Goal: Transaction & Acquisition: Purchase product/service

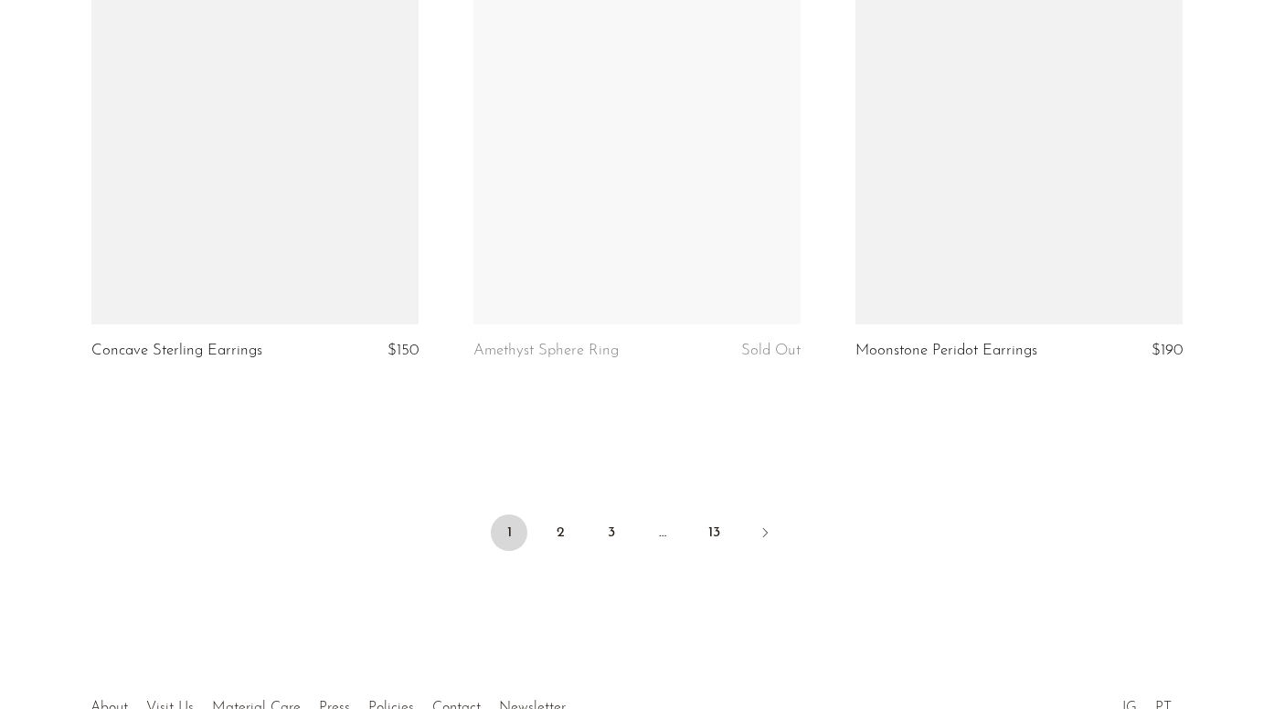
scroll to position [6304, 0]
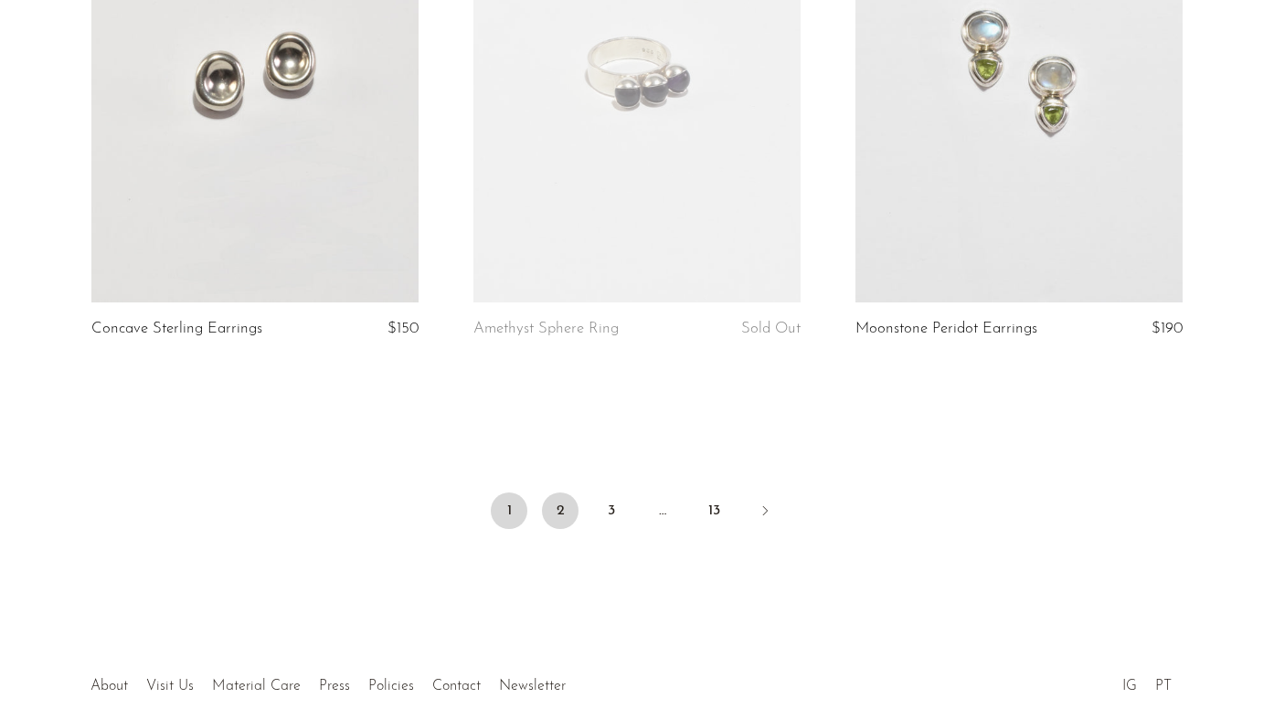
click at [563, 506] on link "2" at bounding box center [560, 511] width 37 height 37
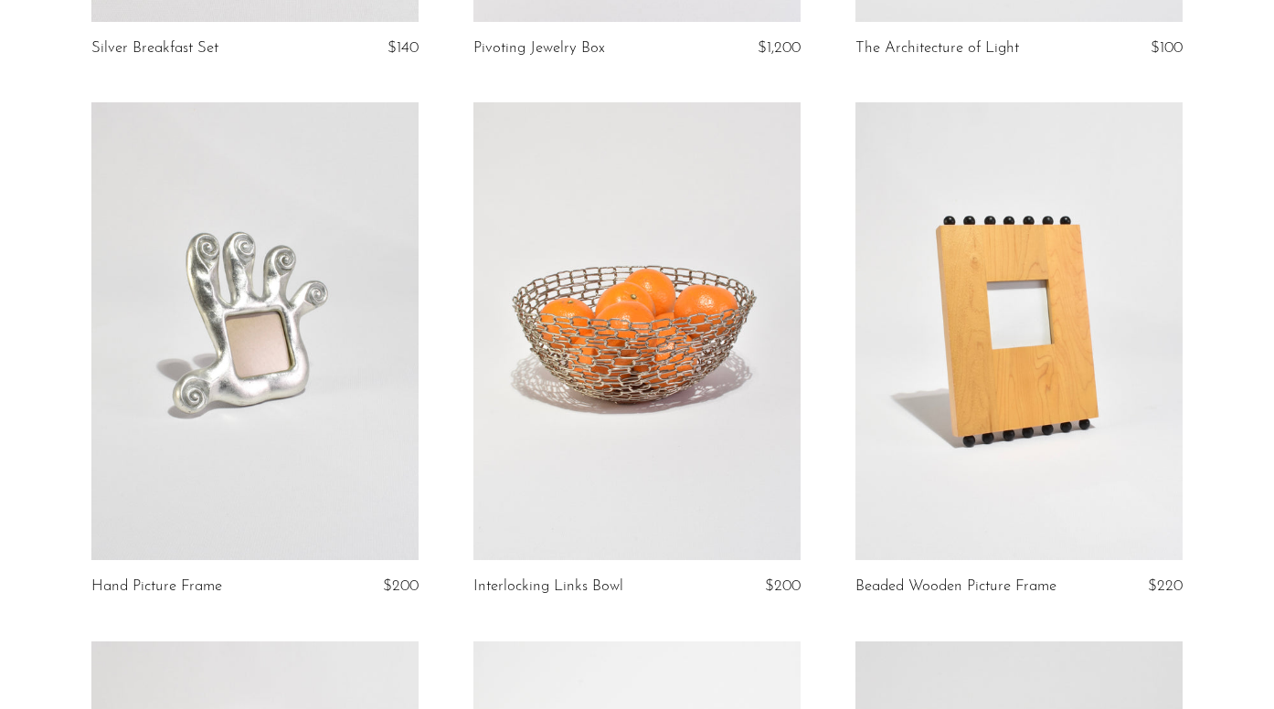
scroll to position [4429, 0]
click at [716, 382] on link at bounding box center [636, 331] width 327 height 458
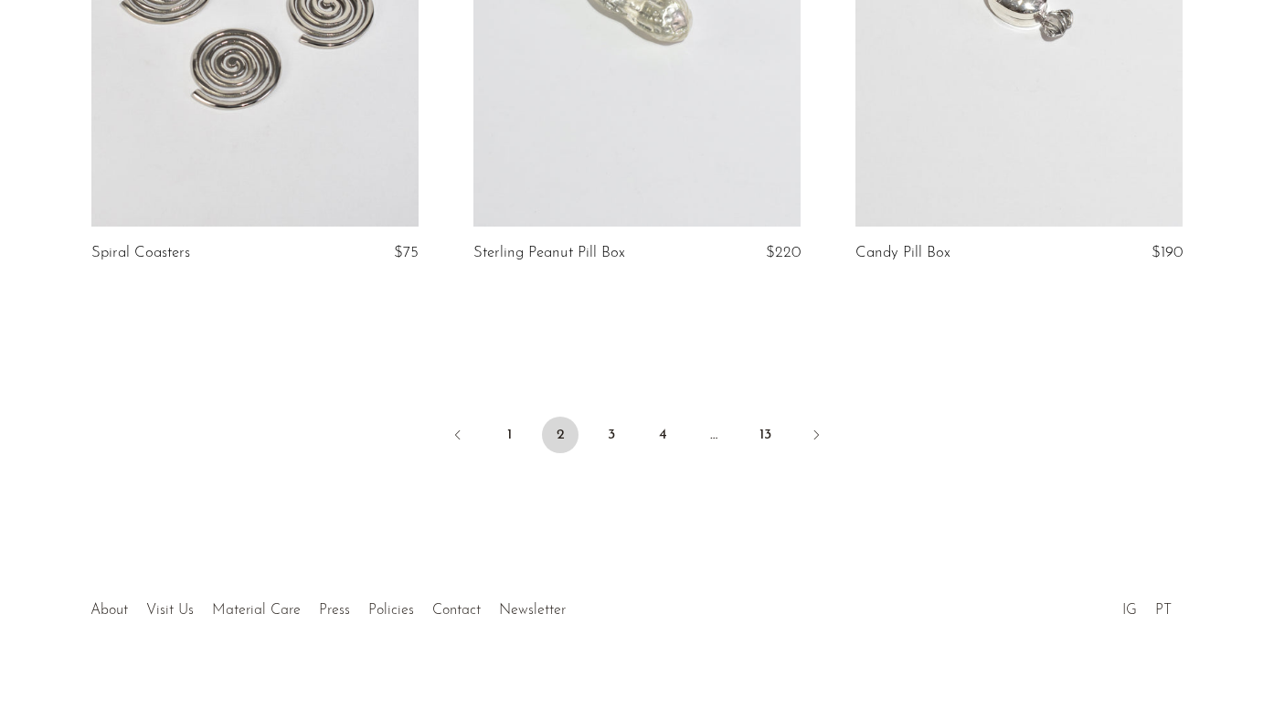
scroll to position [6413, 0]
click at [619, 418] on link "3" at bounding box center [611, 436] width 37 height 37
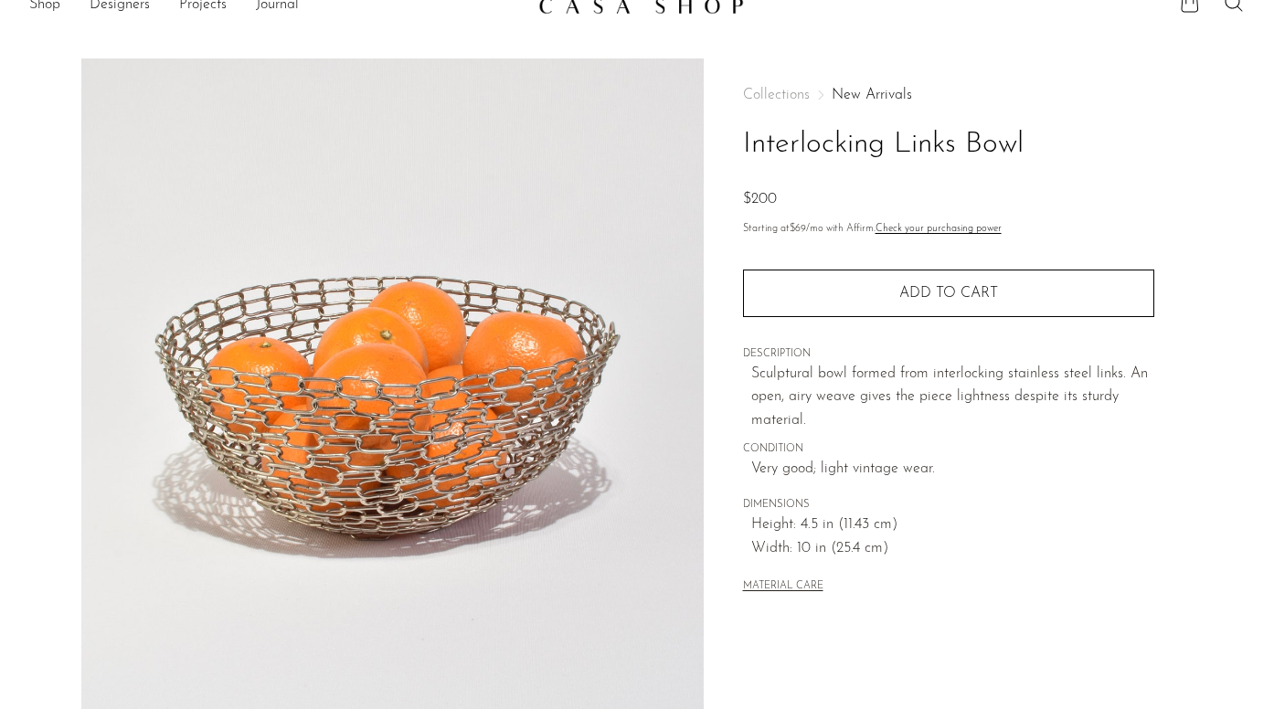
scroll to position [15, 0]
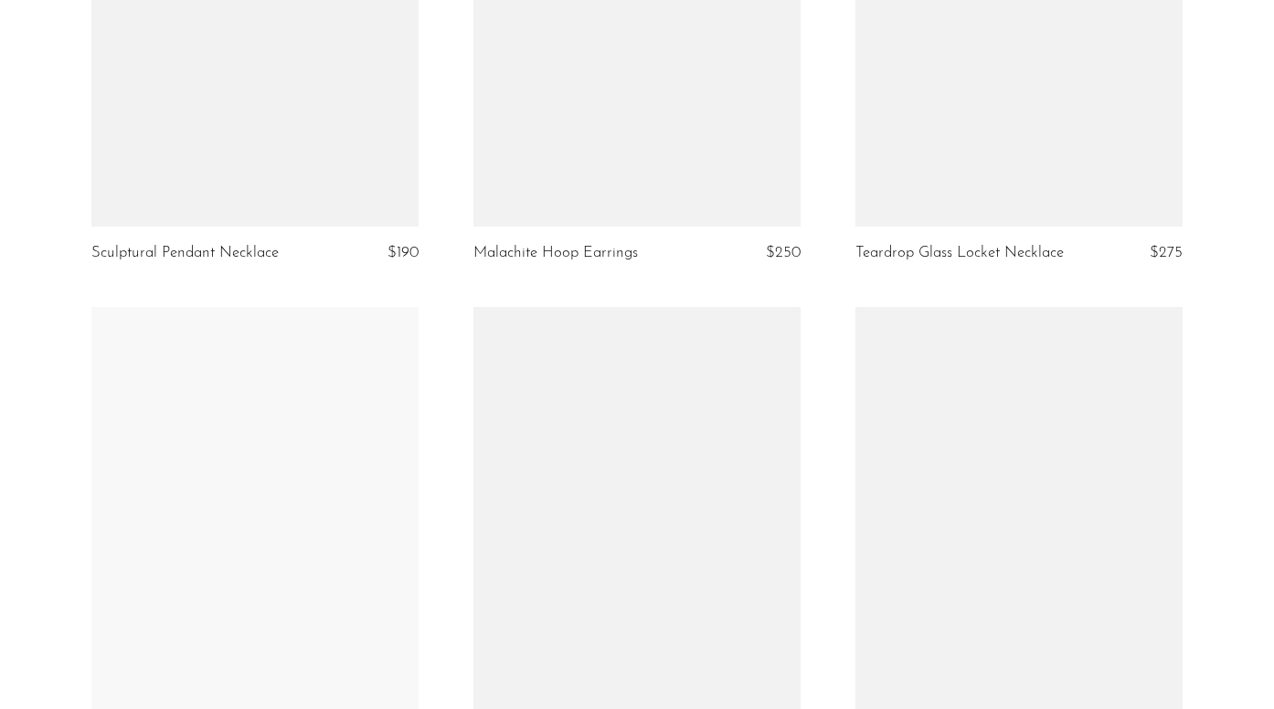
scroll to position [5347, 0]
